Goal: Task Accomplishment & Management: Use online tool/utility

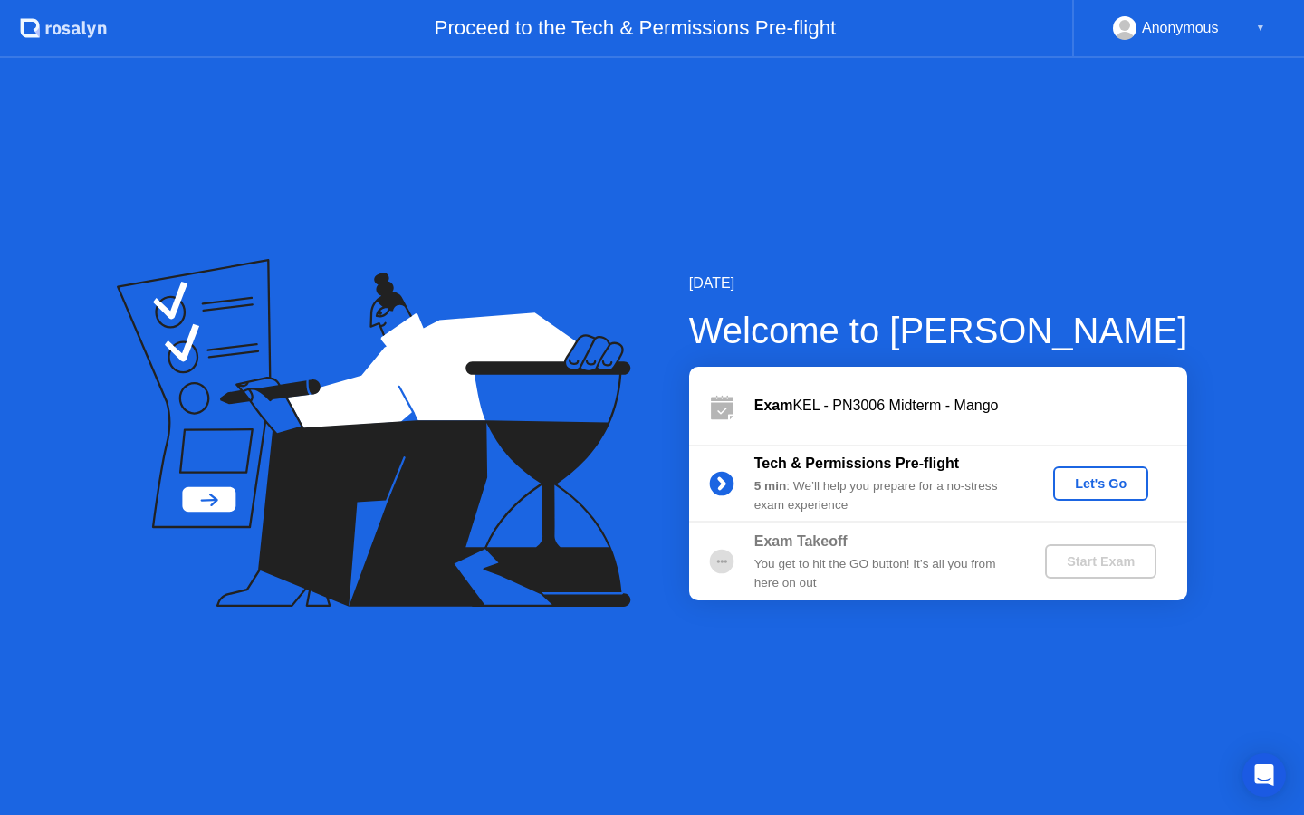
click at [1100, 480] on div "Let's Go" at bounding box center [1100, 483] width 81 height 14
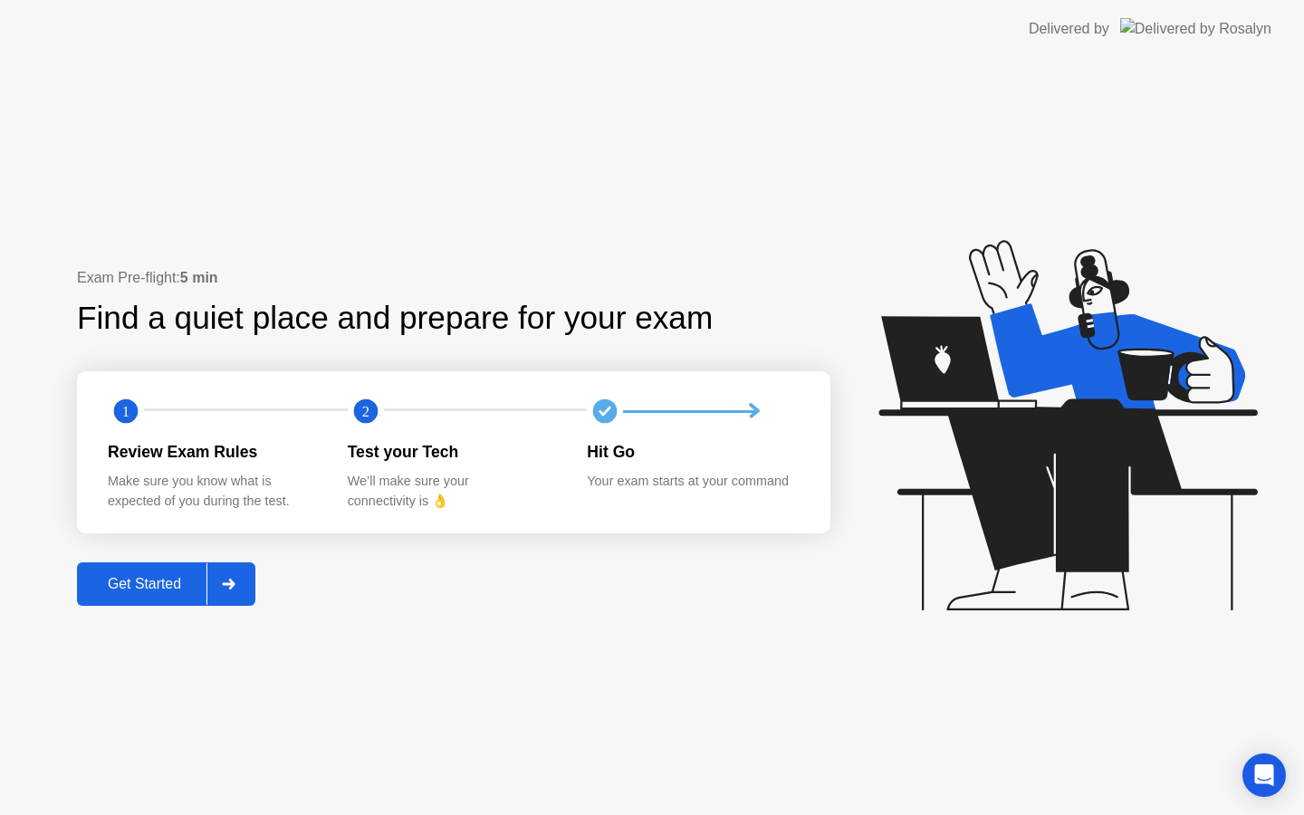
click at [167, 599] on button "Get Started" at bounding box center [166, 583] width 178 height 43
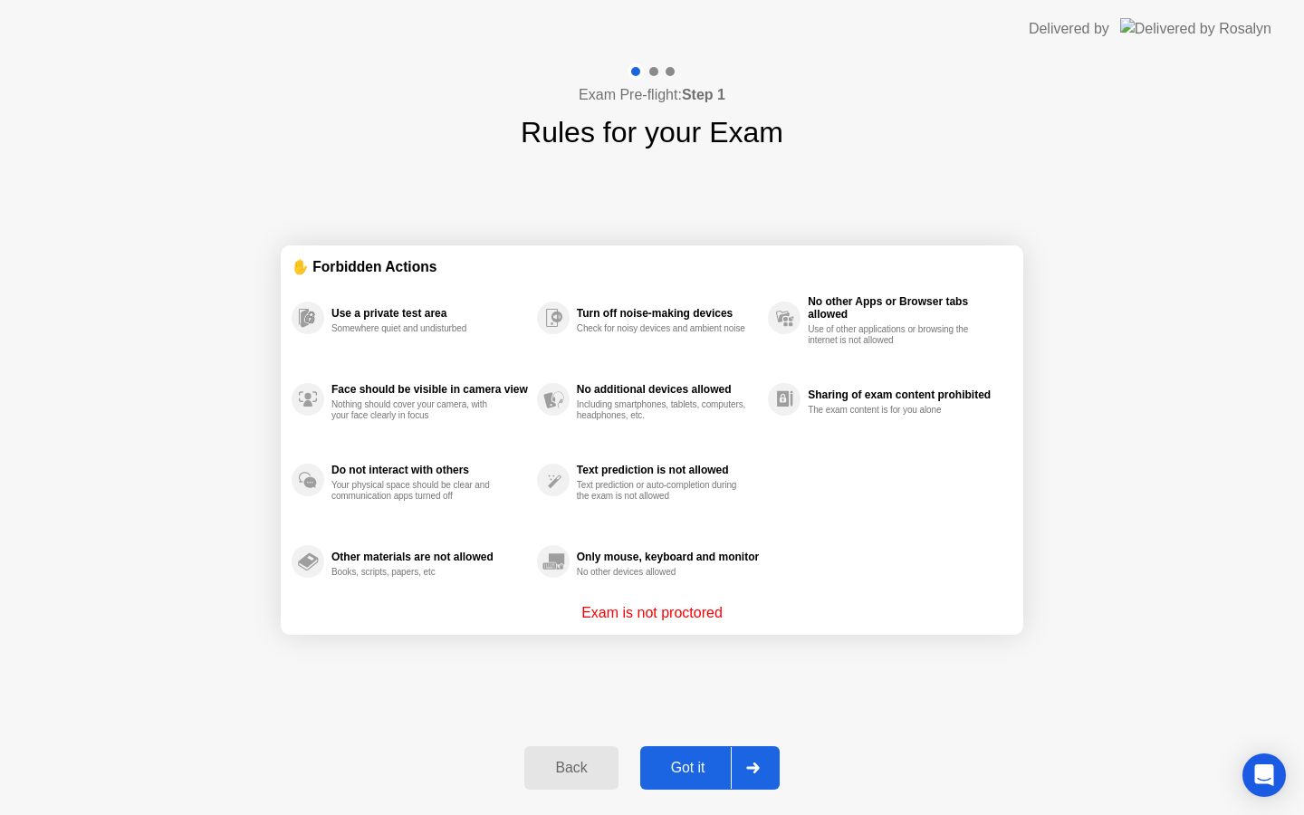
click at [676, 768] on div "Got it" at bounding box center [688, 768] width 85 height 16
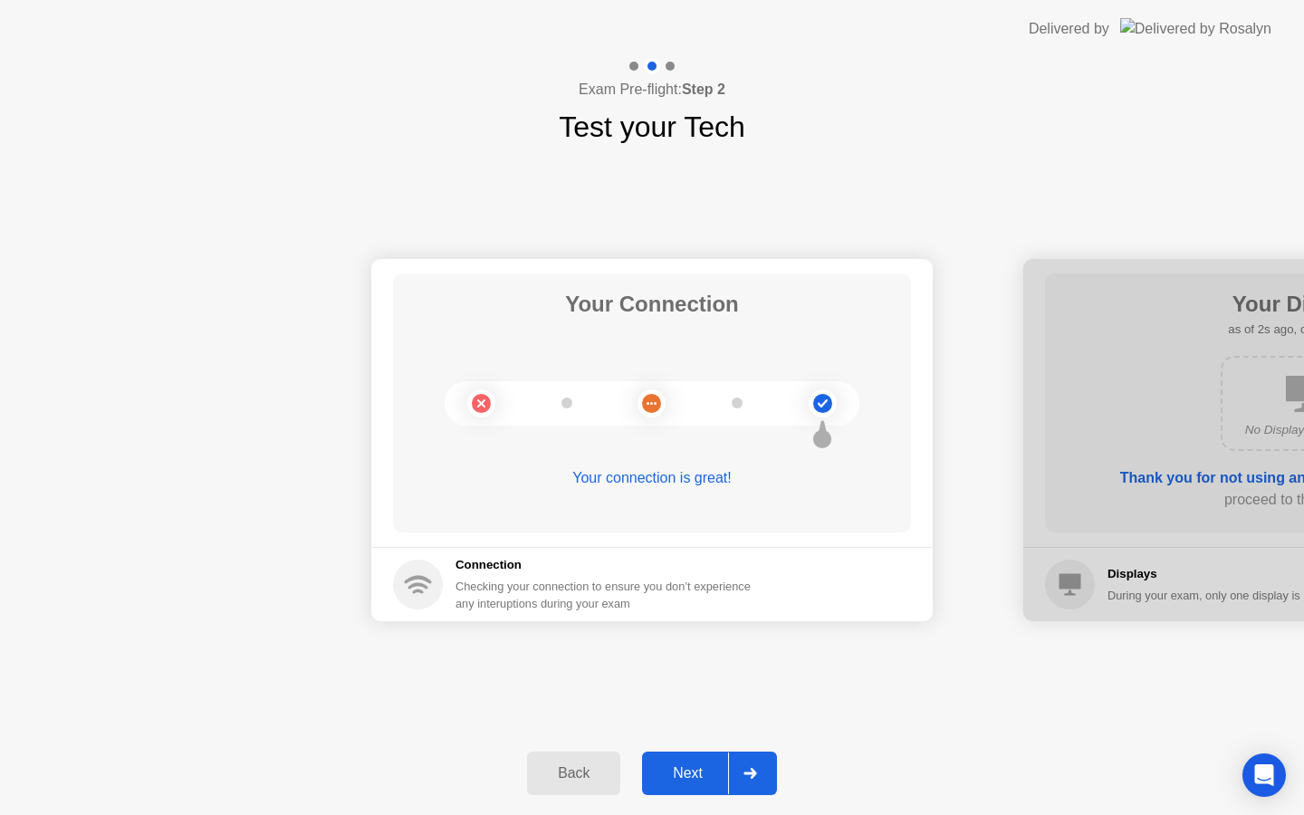
click at [677, 780] on div "Next" at bounding box center [687, 773] width 81 height 16
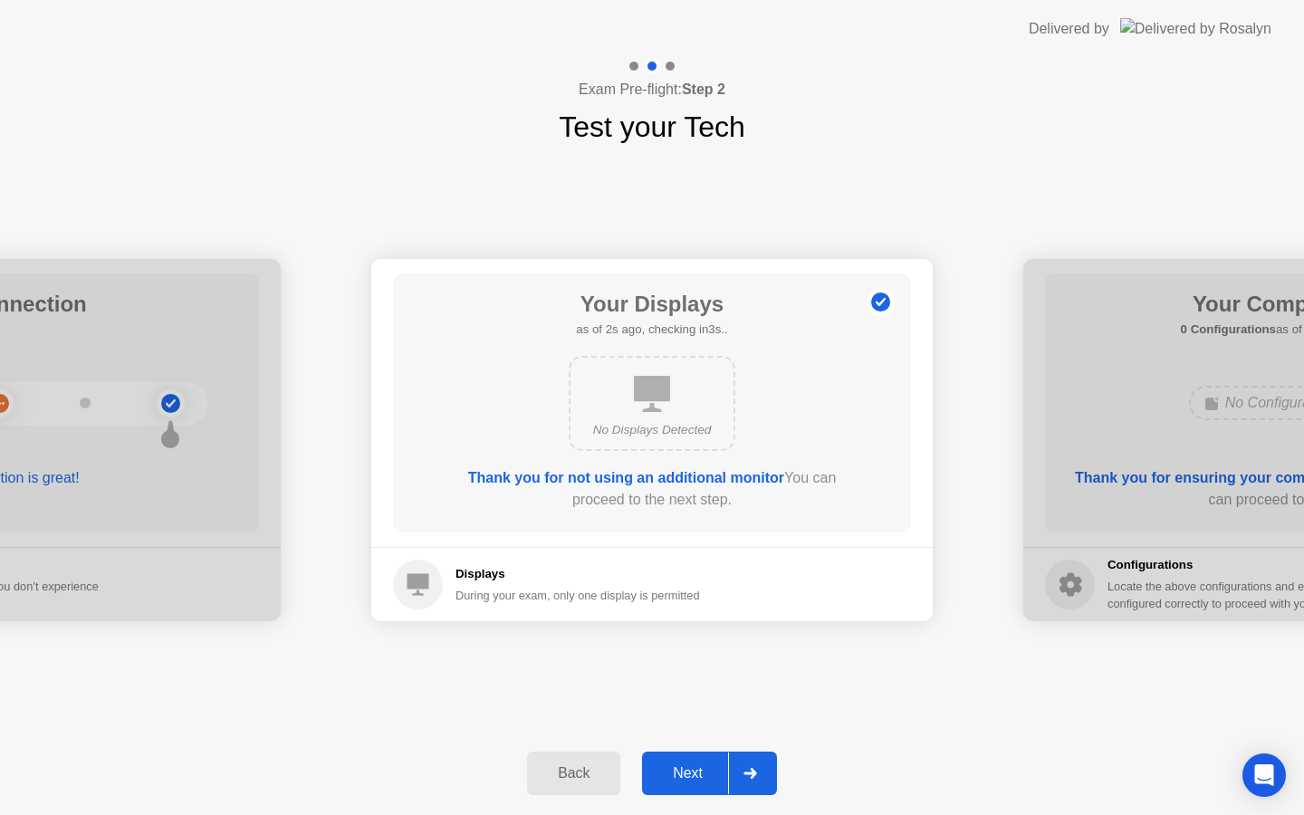
click at [677, 780] on div "Next" at bounding box center [687, 773] width 81 height 16
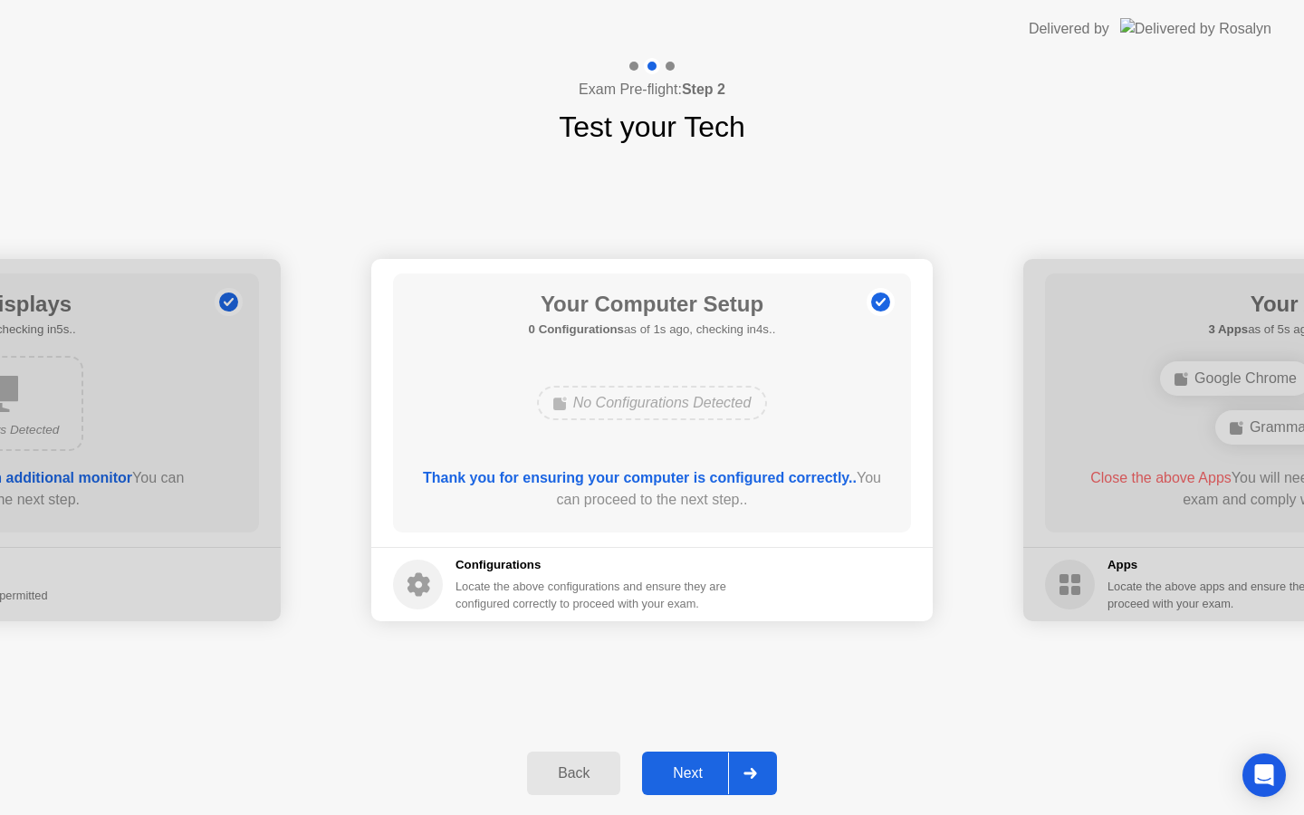
click at [677, 780] on div "Next" at bounding box center [687, 773] width 81 height 16
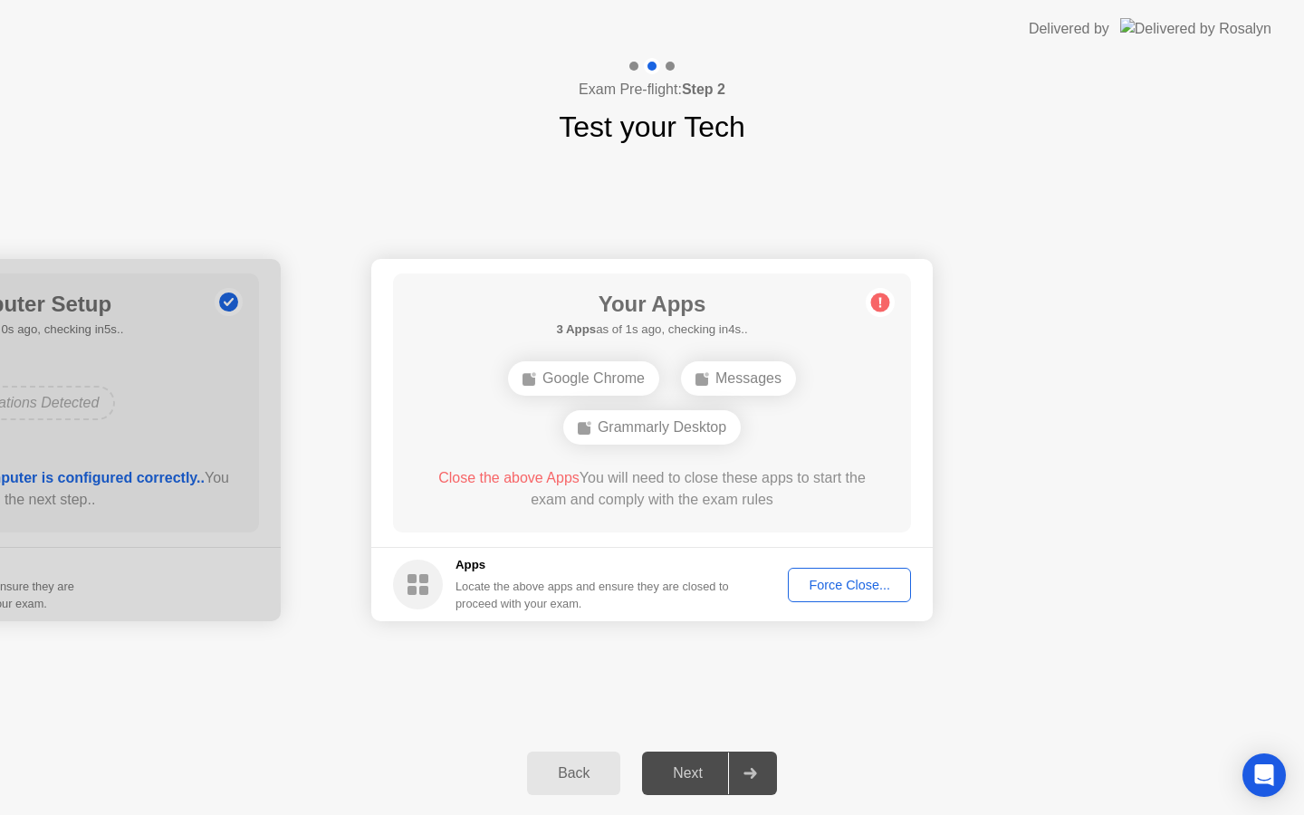
drag, startPoint x: 837, startPoint y: 564, endPoint x: 837, endPoint y: 576, distance: 11.8
click at [837, 569] on footer "Apps Locate the above apps and ensure they are closed to proceed with your exam…" at bounding box center [651, 584] width 561 height 74
click at [837, 579] on div "Force Close..." at bounding box center [849, 585] width 110 height 14
click at [831, 594] on button "Force Close..." at bounding box center [849, 585] width 123 height 34
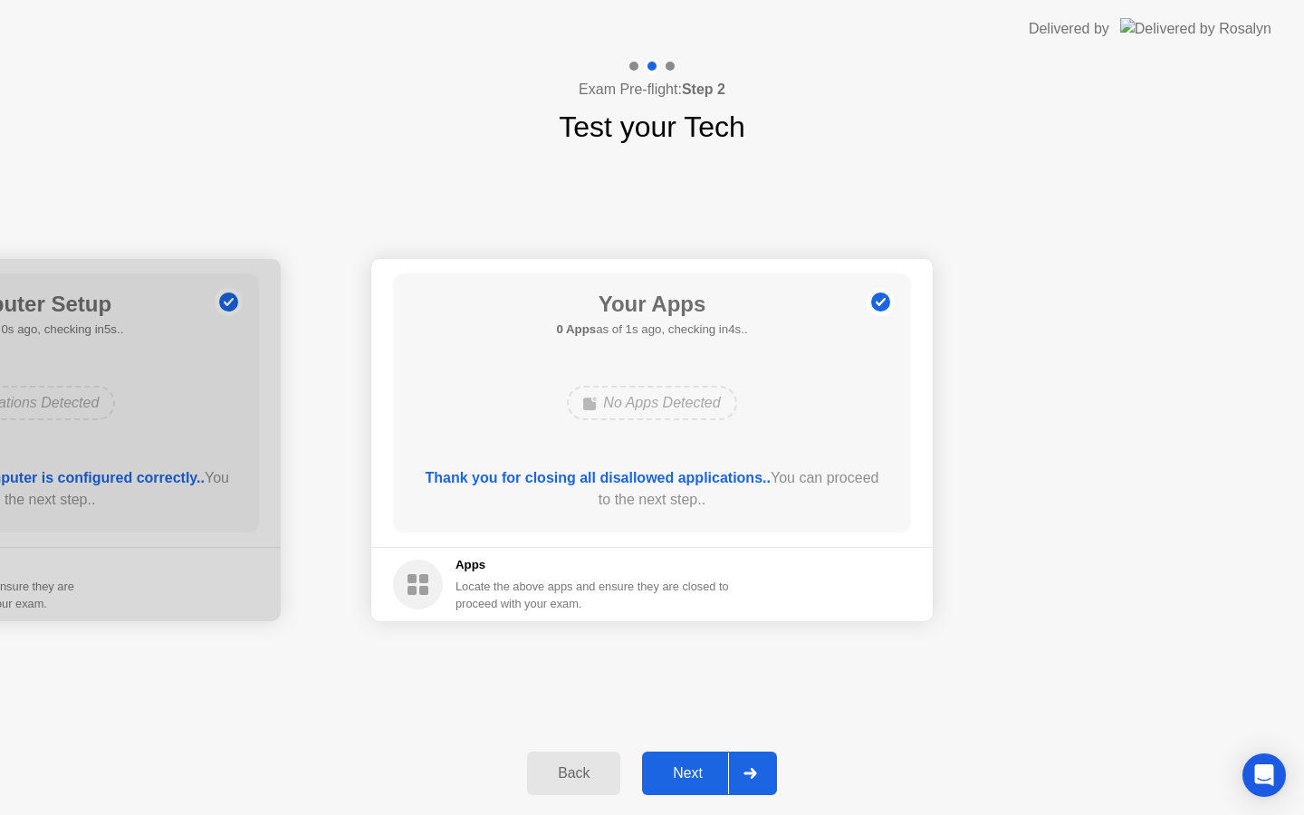
click at [696, 794] on button "Next" at bounding box center [709, 772] width 135 height 43
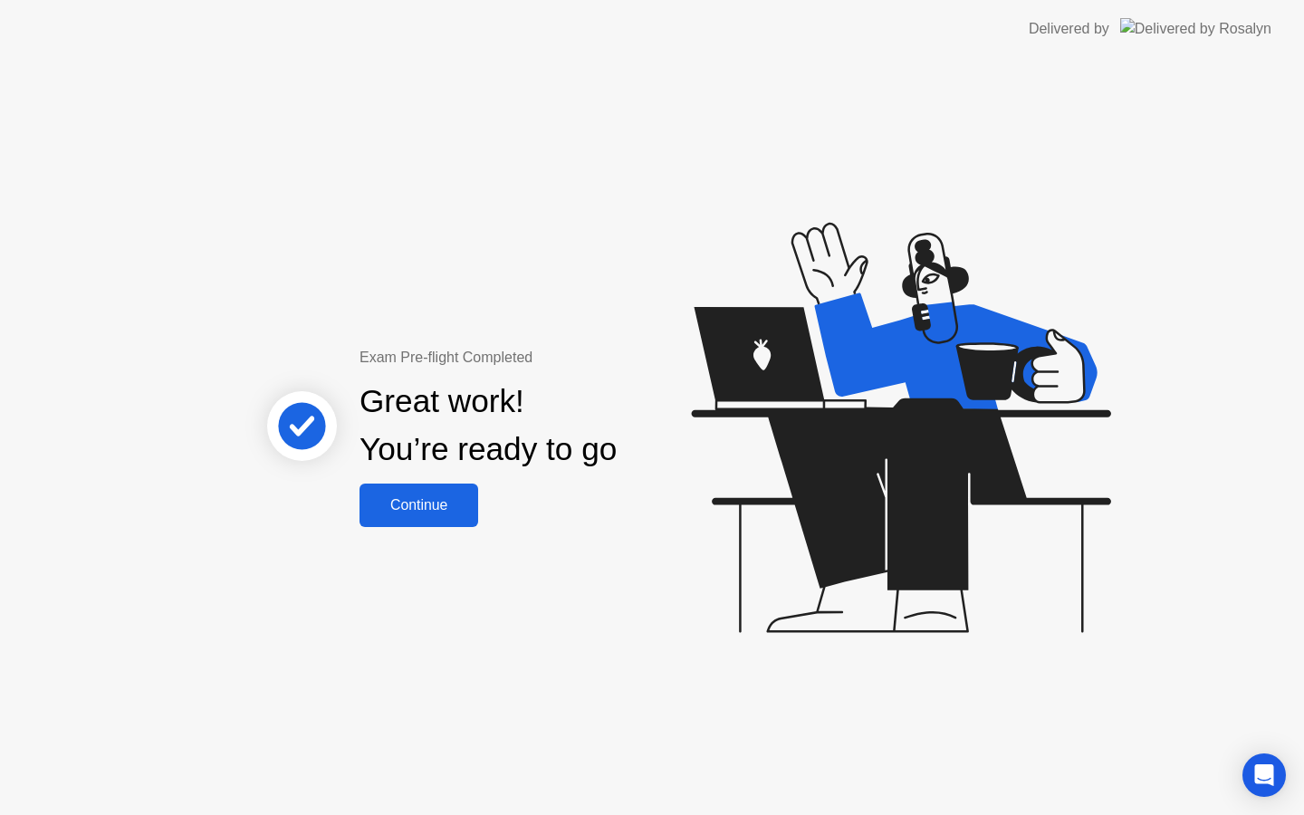
click at [407, 507] on div "Continue" at bounding box center [419, 505] width 108 height 16
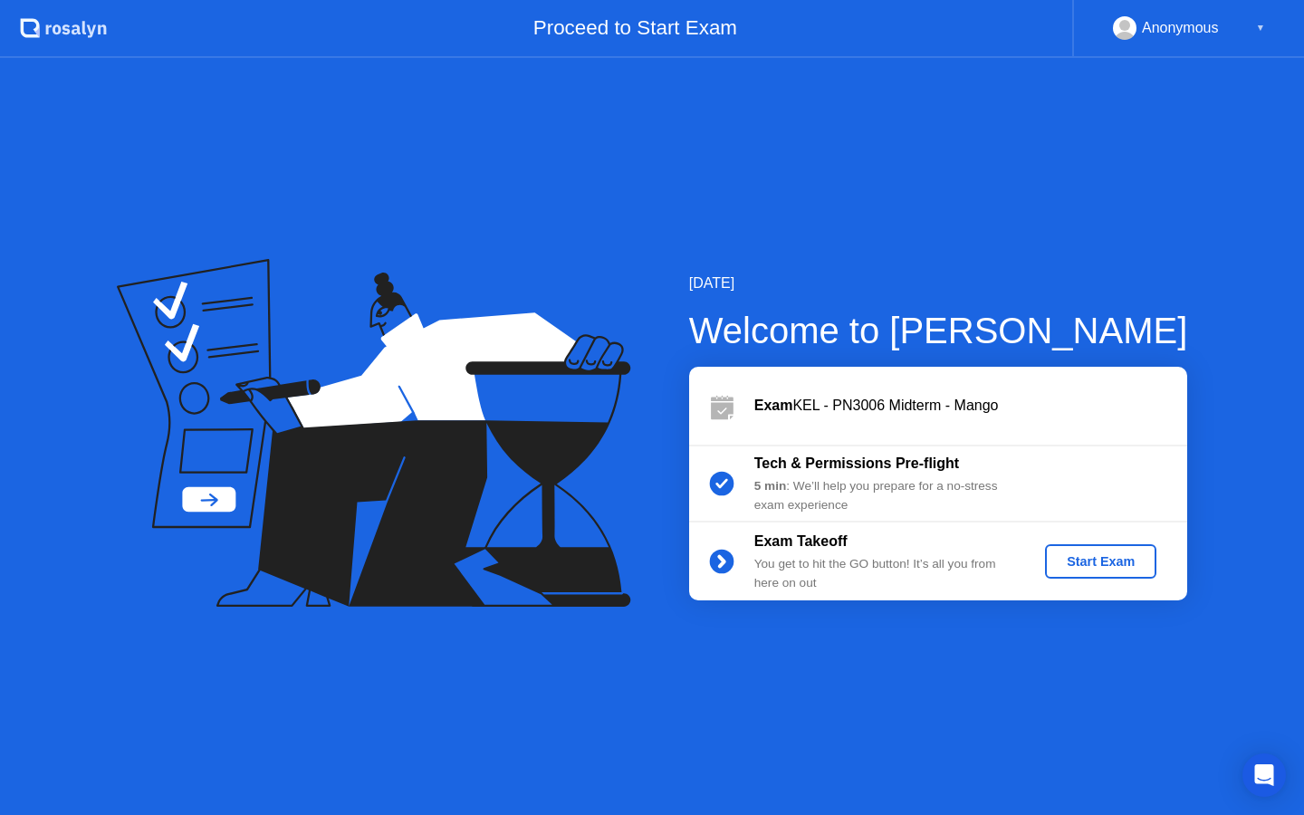
click at [1132, 569] on div "Start Exam" at bounding box center [1100, 561] width 97 height 14
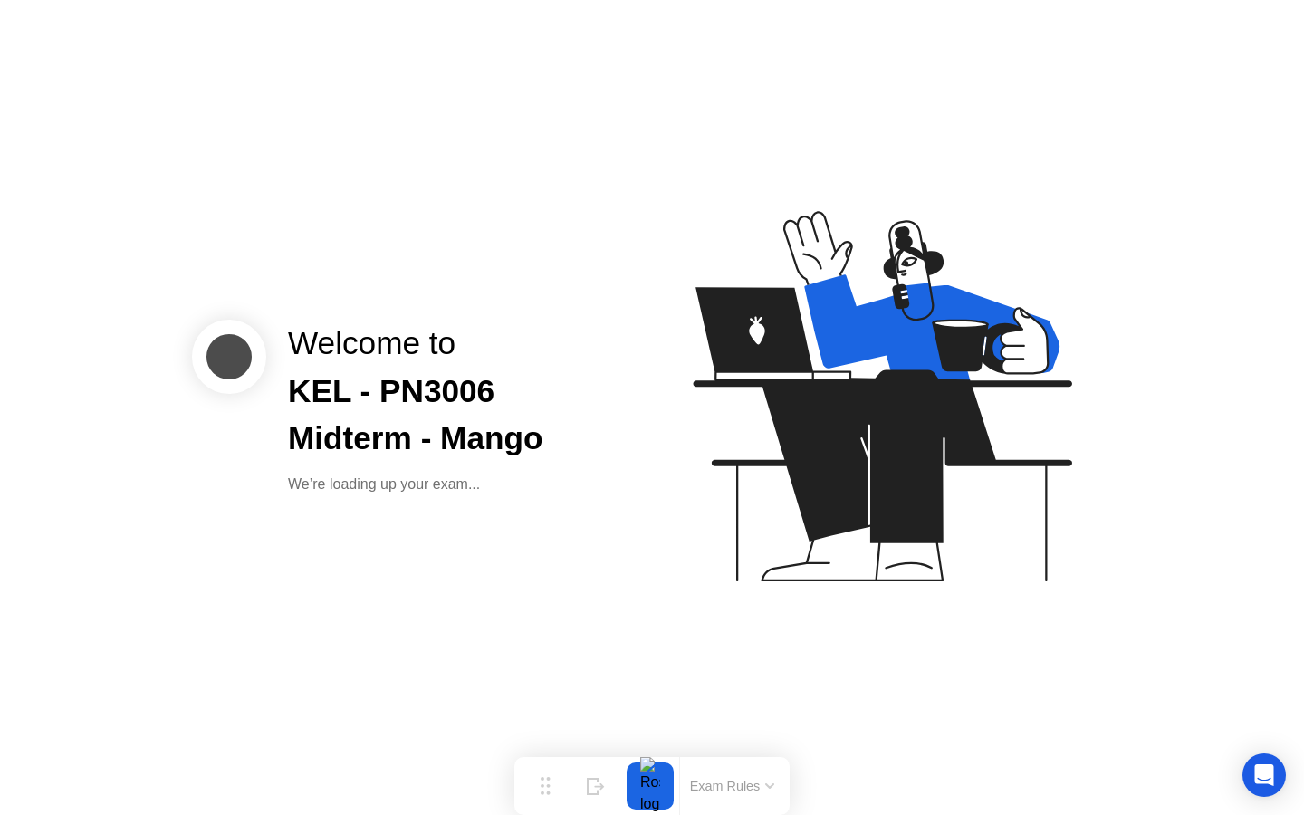
click at [840, 532] on icon at bounding box center [882, 396] width 378 height 370
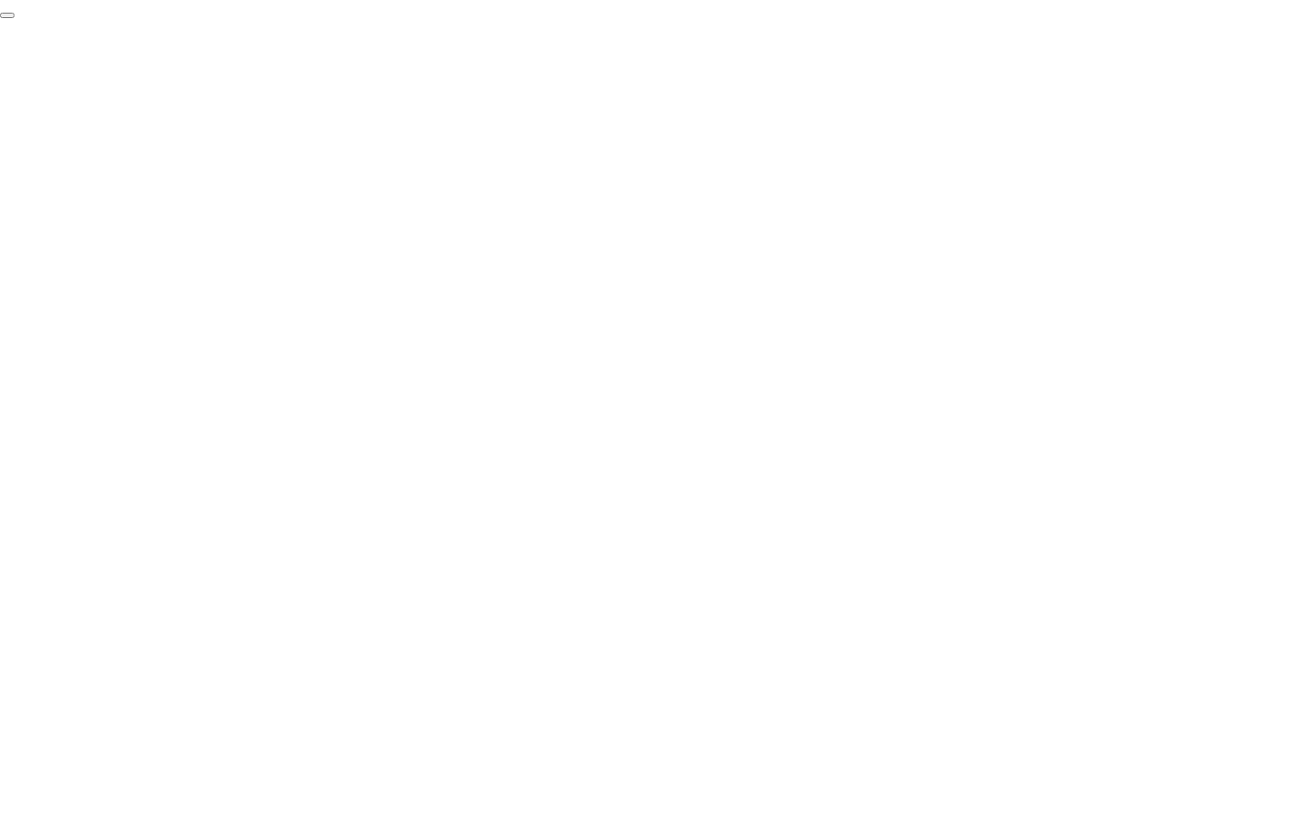
click at [14, 18] on button "End Proctoring Session" at bounding box center [7, 15] width 14 height 5
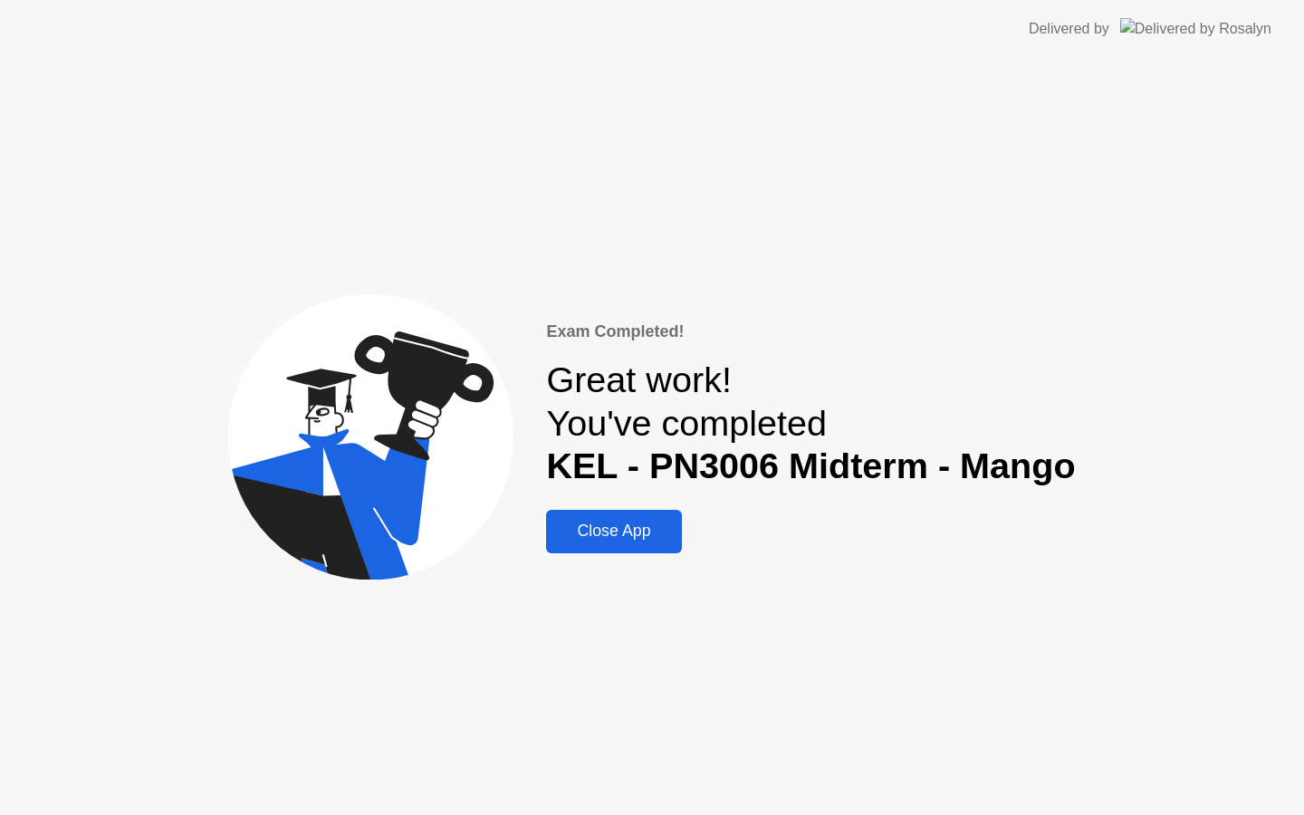
click at [608, 512] on button "Close App" at bounding box center [613, 531] width 135 height 43
